Goal: Check status: Check status

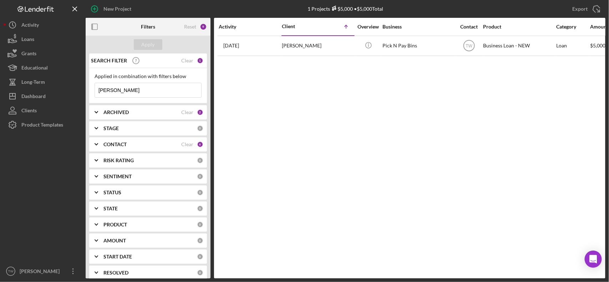
click at [143, 89] on input "[PERSON_NAME]" at bounding box center [148, 90] width 106 height 14
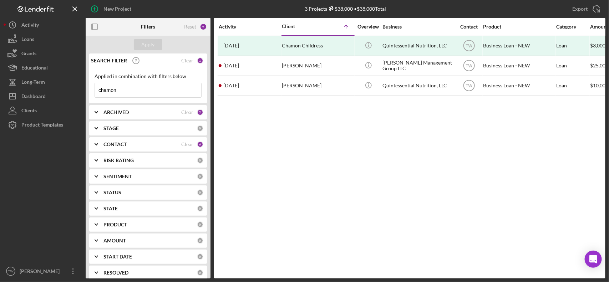
click at [134, 89] on input "chamon" at bounding box center [148, 90] width 106 height 14
type input "[PERSON_NAME]"
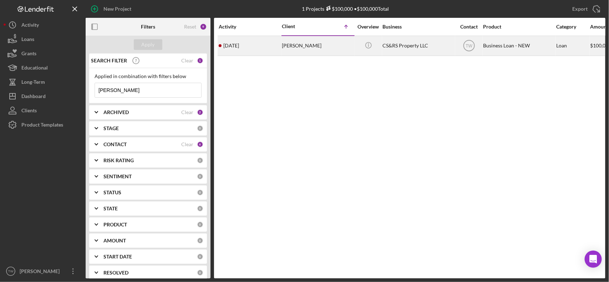
click at [239, 43] on time "[DATE]" at bounding box center [231, 46] width 16 height 6
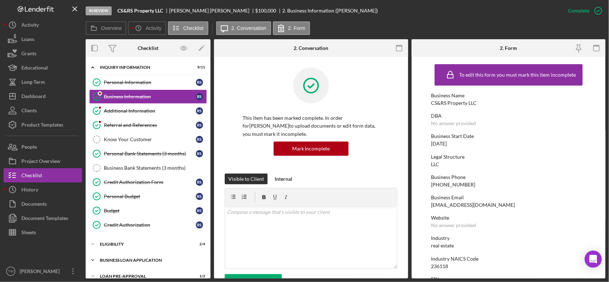
scroll to position [43, 0]
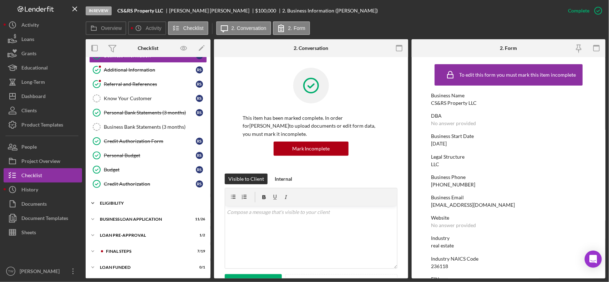
click at [117, 205] on div "ELIGIBILITY" at bounding box center [151, 203] width 102 height 4
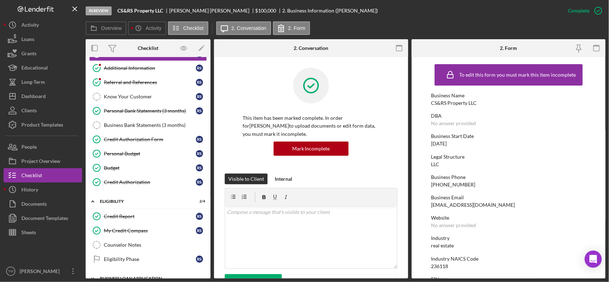
scroll to position [104, 0]
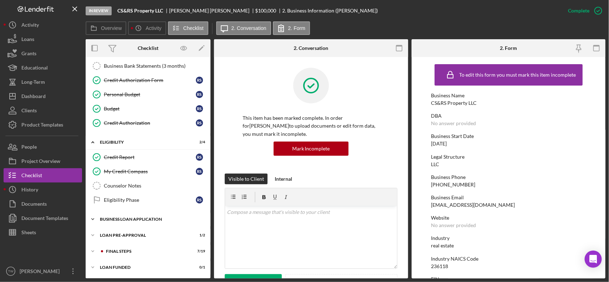
click at [119, 223] on div "Icon/Expander BUSINESS LOAN APPLICATION 11 / 26" at bounding box center [148, 219] width 125 height 14
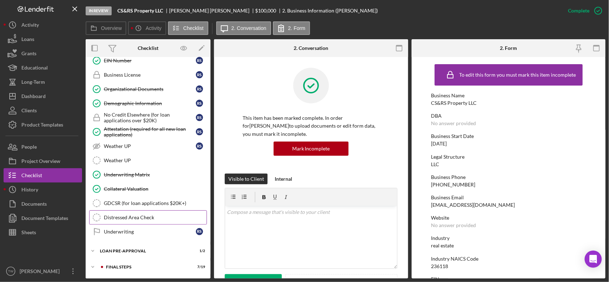
scroll to position [484, 0]
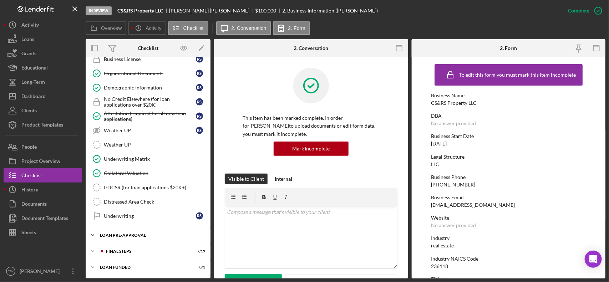
click at [121, 235] on div "LOAN PRE-APPROVAL" at bounding box center [151, 235] width 102 height 4
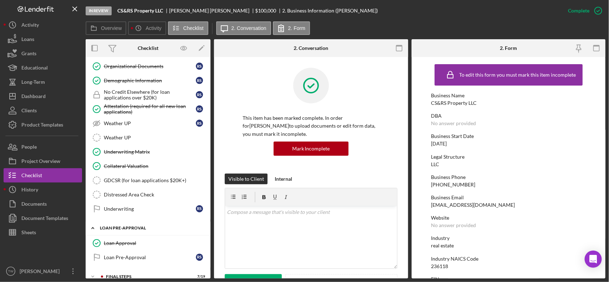
scroll to position [517, 0]
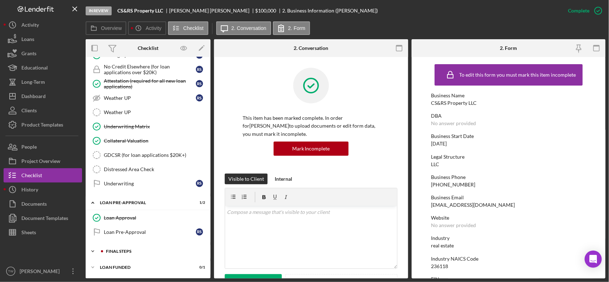
click at [122, 251] on div "FINAL STEPS" at bounding box center [154, 251] width 96 height 4
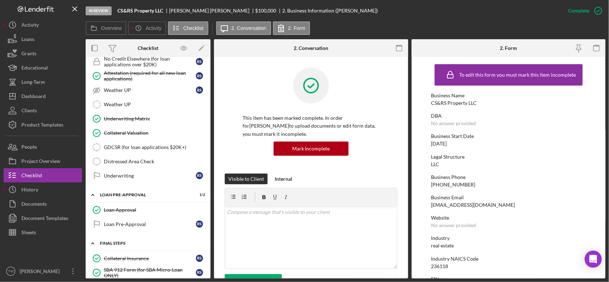
scroll to position [695, 0]
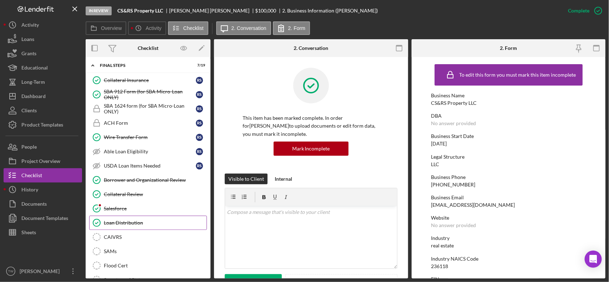
click at [126, 230] on link "Loan Distribution Loan Distribution" at bounding box center [148, 223] width 118 height 14
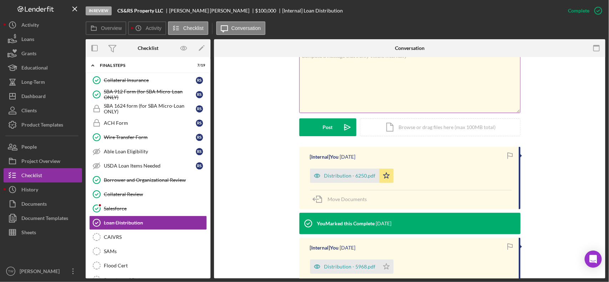
scroll to position [178, 0]
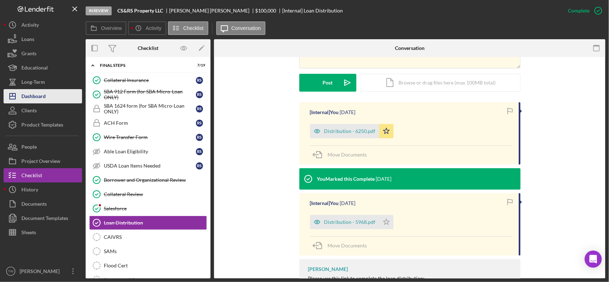
click at [38, 95] on div "Dashboard" at bounding box center [33, 97] width 24 height 16
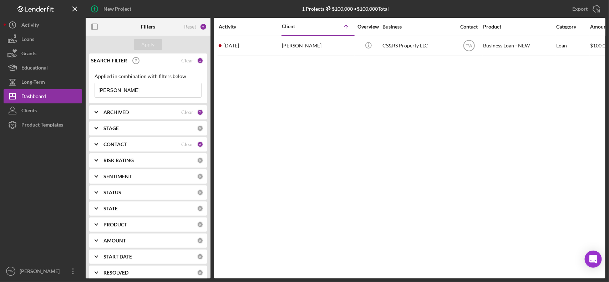
click at [134, 91] on input "[PERSON_NAME]" at bounding box center [148, 90] width 106 height 14
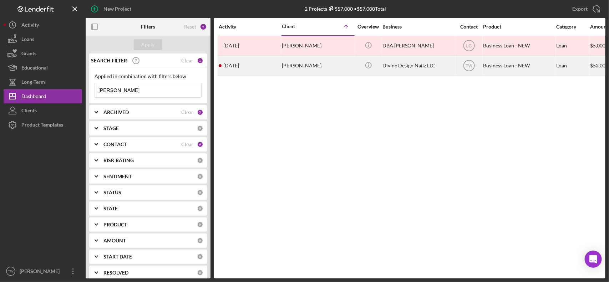
type input "[PERSON_NAME]"
click at [322, 69] on div "[PERSON_NAME]" at bounding box center [317, 65] width 71 height 19
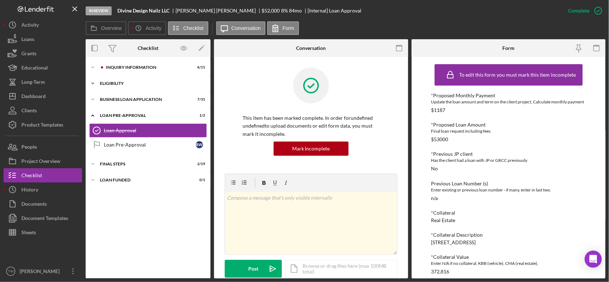
click at [134, 87] on div "Icon/Expander ELIGIBILITY 1 / 4" at bounding box center [148, 83] width 125 height 14
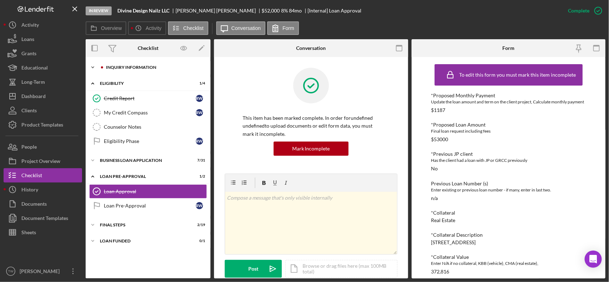
click at [134, 72] on div "Icon/Expander INQUIRY INFORMATION 6 / 11" at bounding box center [148, 67] width 125 height 14
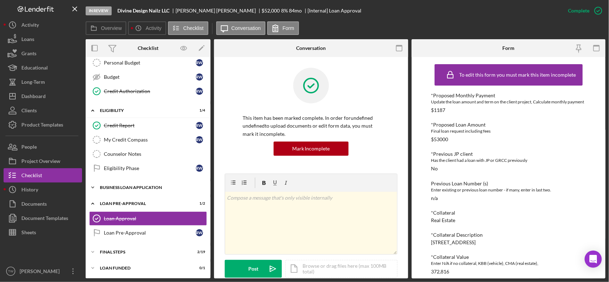
scroll to position [138, 0]
click at [124, 245] on div "Icon/Expander FINAL STEPS 2 / 19" at bounding box center [148, 251] width 125 height 14
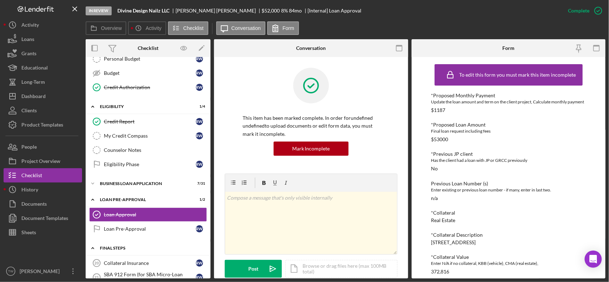
scroll to position [271, 0]
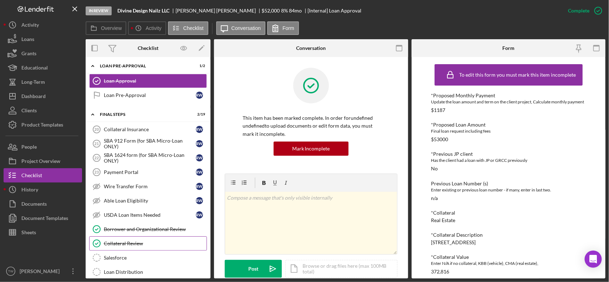
click at [124, 242] on link "Collateral Review Collateral Review" at bounding box center [148, 243] width 118 height 14
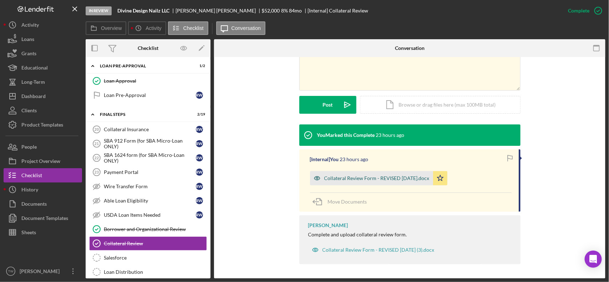
click at [376, 177] on div "Collateral Review Form - REVISED [DATE].docx" at bounding box center [376, 178] width 105 height 6
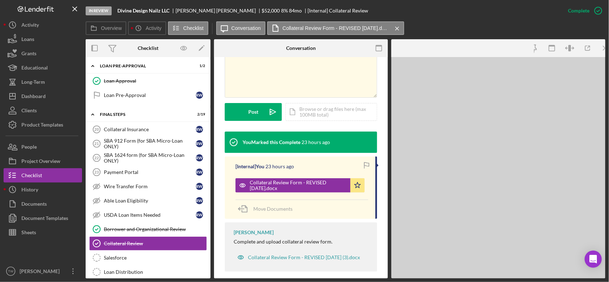
scroll to position [165, 0]
